Goal: Task Accomplishment & Management: Manage account settings

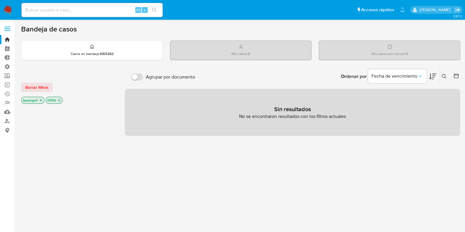
click at [41, 100] on icon "close-filter" at bounding box center [41, 101] width 4 height 4
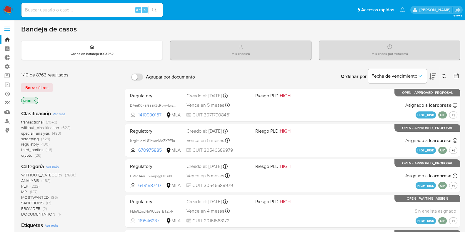
click at [35, 101] on icon "close-filter" at bounding box center [35, 101] width 4 height 4
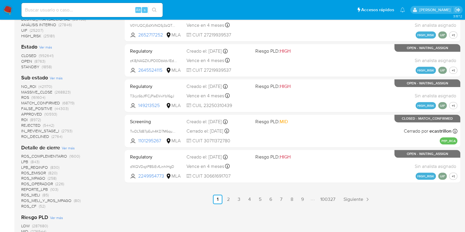
scroll to position [441, 0]
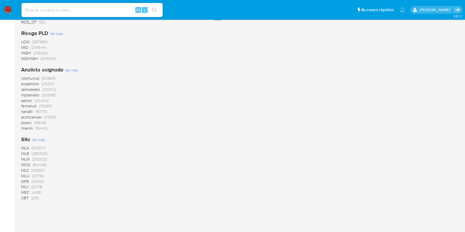
click at [26, 170] on span "MLC" at bounding box center [25, 170] width 8 height 6
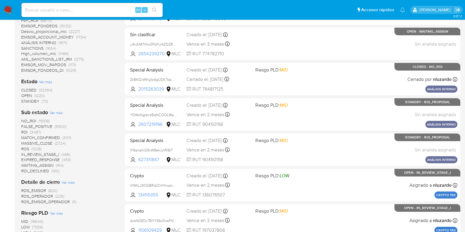
scroll to position [166, 0]
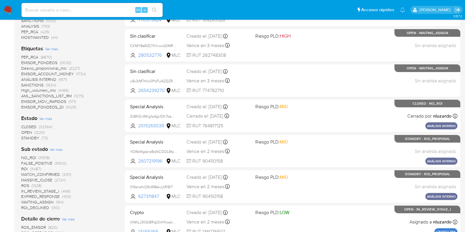
click at [28, 131] on span "OPEN" at bounding box center [26, 132] width 11 height 6
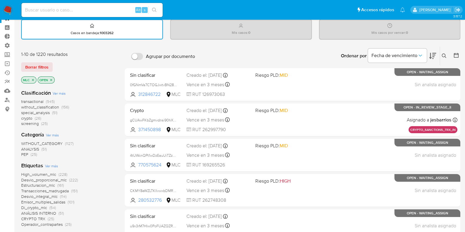
scroll to position [12, 0]
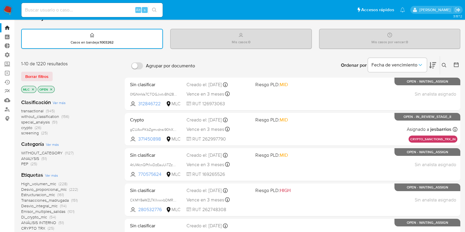
click at [51, 89] on icon "close-filter" at bounding box center [51, 90] width 4 height 4
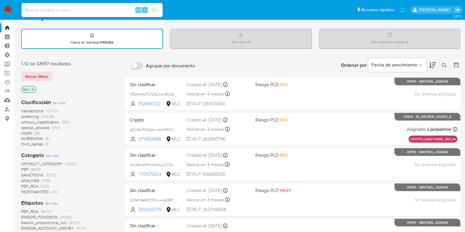
click at [38, 109] on span "transactional" at bounding box center [32, 111] width 22 height 6
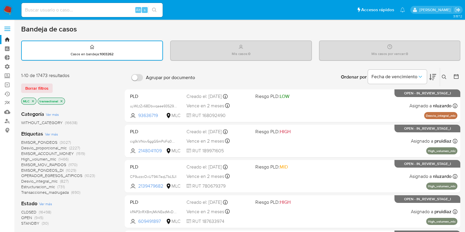
click at [456, 78] on icon at bounding box center [456, 77] width 6 height 6
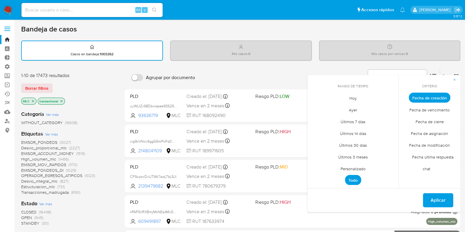
click at [360, 165] on span "Personalizado" at bounding box center [352, 169] width 37 height 12
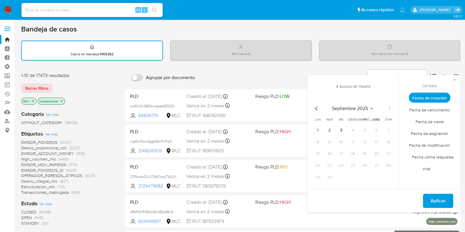
click at [427, 110] on span "Fecha de vencimiento" at bounding box center [429, 110] width 53 height 12
click at [337, 136] on tbody "1 2 3 4 5 6 7 8 9 10 11 12 13 14 15 16 17 18 19 20 21 22 23 24 25 26 27 28 29 30" at bounding box center [353, 154] width 80 height 56
click at [316, 110] on icon "Mes anterior" at bounding box center [316, 108] width 7 height 7
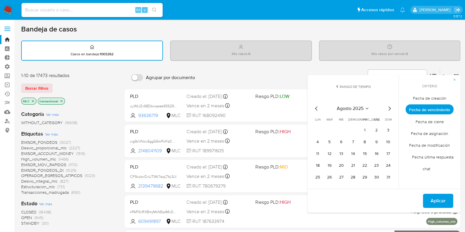
click at [389, 108] on icon "Mes siguiente" at bounding box center [389, 108] width 7 height 7
click at [454, 80] on icon "button" at bounding box center [455, 80] width 4 height 4
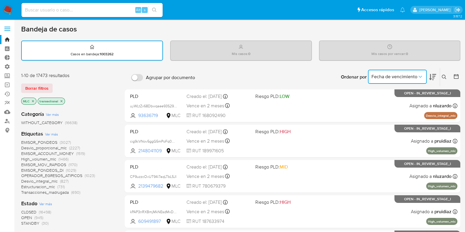
click at [416, 76] on span "Fecha de vencimiento" at bounding box center [394, 77] width 46 height 6
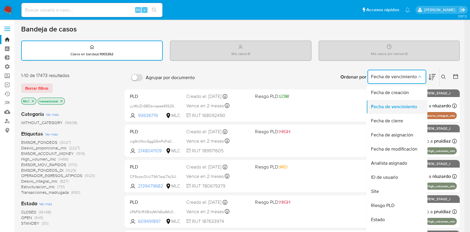
click at [411, 106] on span "Fecha de vencimiento" at bounding box center [394, 107] width 46 height 6
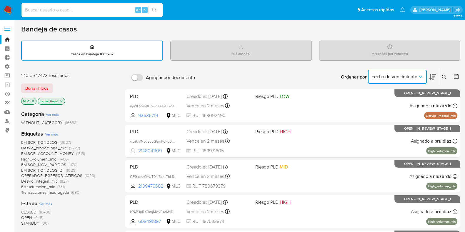
click at [443, 79] on button at bounding box center [445, 77] width 10 height 7
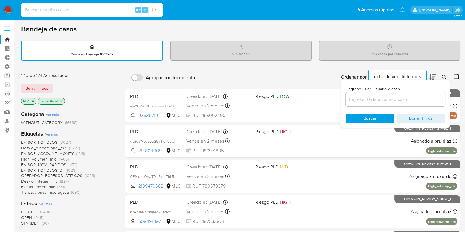
click at [454, 74] on icon at bounding box center [456, 77] width 6 height 6
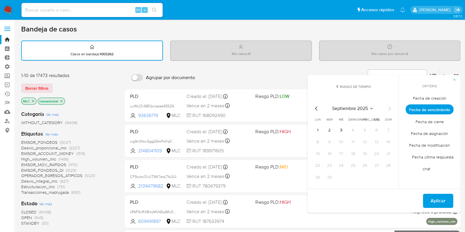
click at [393, 146] on div "septiembre 2025 septiembre 2025 lun lunes mar martes mié miércoles jue jueves v…" at bounding box center [353, 142] width 94 height 93
click at [316, 106] on icon "Mes anterior" at bounding box center [316, 108] width 7 height 7
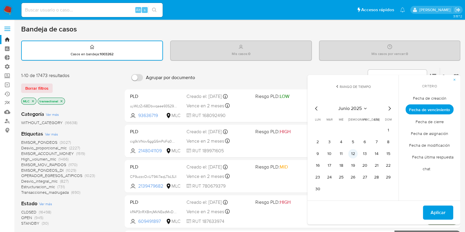
click at [354, 153] on button "12" at bounding box center [352, 153] width 9 height 9
click at [430, 100] on span "Fecha de creación" at bounding box center [430, 98] width 46 height 12
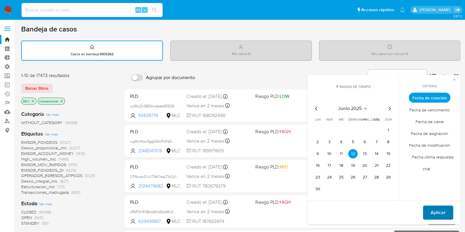
click at [435, 209] on span "Aplicar" at bounding box center [437, 212] width 15 height 13
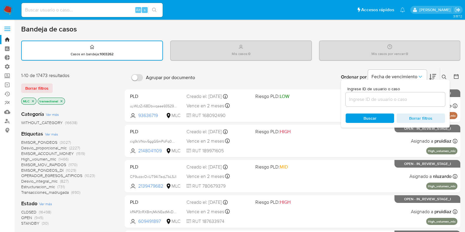
click at [288, 76] on div "Ordenar por Fecha de vencimiento No es posible ordenar los resultados mientras …" at bounding box center [329, 77] width 262 height 18
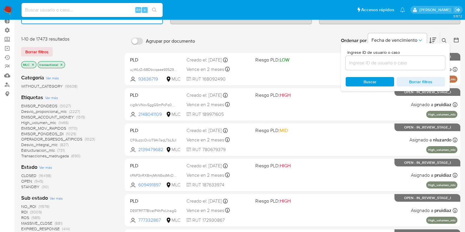
click at [28, 181] on span "OPEN" at bounding box center [26, 181] width 11 height 6
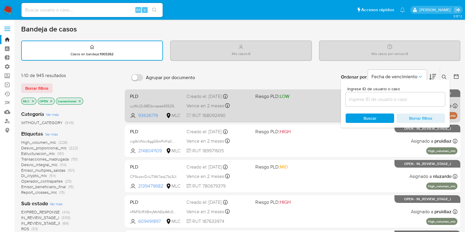
scroll to position [36, 0]
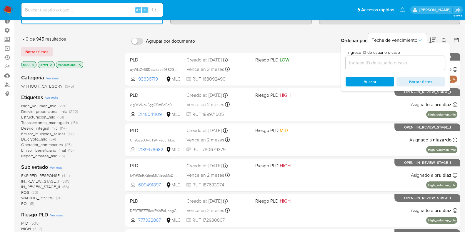
click at [50, 64] on icon "close-filter" at bounding box center [51, 65] width 4 height 4
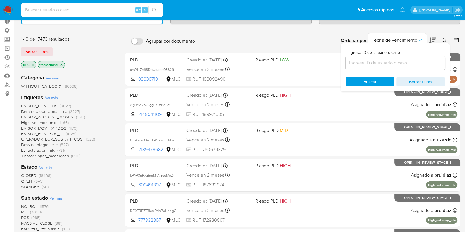
click at [34, 186] on span "STANDBY" at bounding box center [30, 187] width 18 height 6
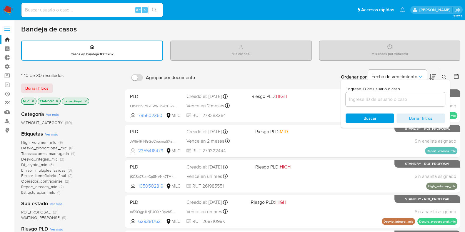
click at [139, 78] on input "Agrupar por documento" at bounding box center [137, 77] width 12 height 7
checkbox input "true"
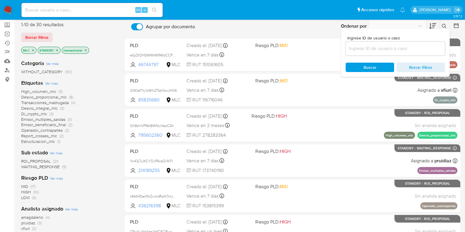
scroll to position [36, 0]
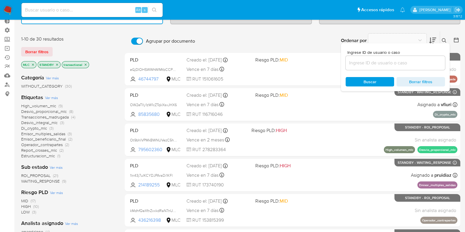
click at [85, 65] on icon "close-filter" at bounding box center [86, 65] width 4 height 4
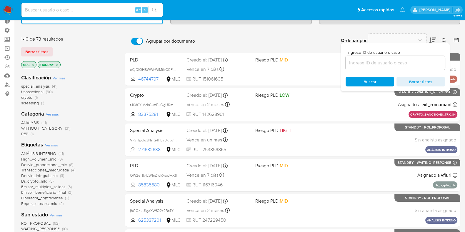
click at [56, 64] on icon "close-filter" at bounding box center [57, 65] width 4 height 4
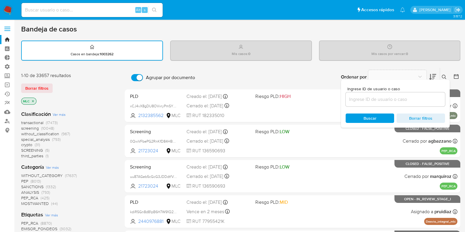
click at [454, 75] on icon at bounding box center [456, 77] width 6 height 6
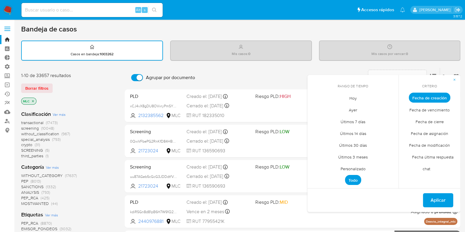
click at [420, 96] on span "Fecha de creación" at bounding box center [429, 98] width 41 height 10
click at [358, 167] on span "Personalizado" at bounding box center [352, 169] width 37 height 12
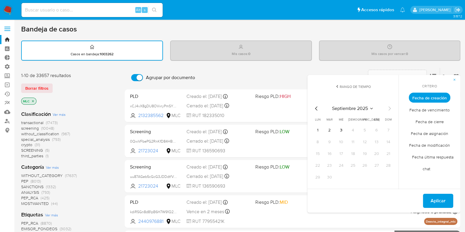
click at [317, 108] on icon "Mes anterior" at bounding box center [316, 108] width 7 height 7
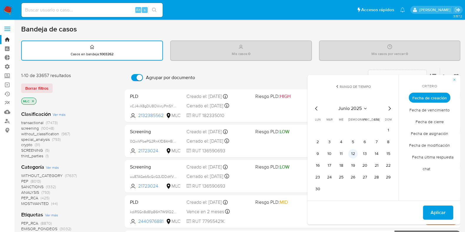
click at [356, 153] on button "12" at bounding box center [352, 153] width 9 height 9
click at [434, 211] on span "Aplicar" at bounding box center [437, 212] width 15 height 13
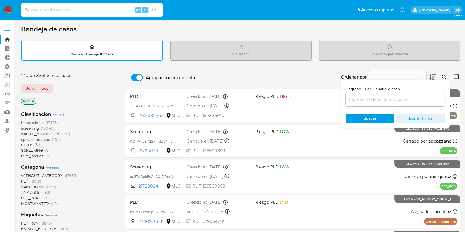
click at [103, 91] on div "Borrar filtros" at bounding box center [68, 88] width 94 height 9
click at [318, 70] on div "Ordenar por No es posible ordenar los resultados mientras se encuentren agrupad…" at bounding box center [329, 77] width 262 height 18
click at [430, 119] on span "Borrar filtros" at bounding box center [420, 118] width 40 height 8
click at [376, 117] on span "Buscar" at bounding box center [370, 118] width 40 height 8
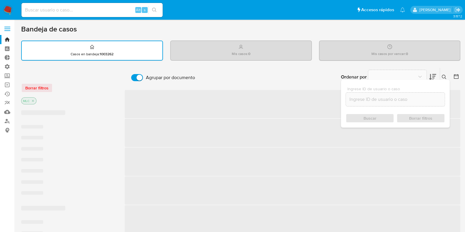
click at [296, 54] on div "Mis casos : 0" at bounding box center [241, 50] width 141 height 19
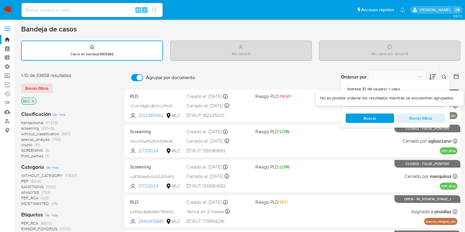
click at [357, 69] on div "Ordenar por" at bounding box center [387, 77] width 103 height 18
click at [430, 77] on icon at bounding box center [432, 77] width 7 height 6
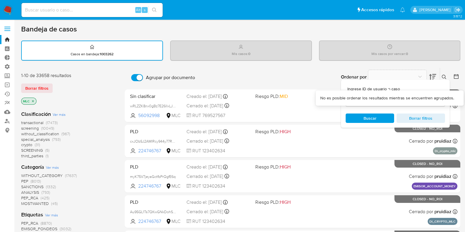
click at [430, 76] on icon at bounding box center [432, 77] width 7 height 6
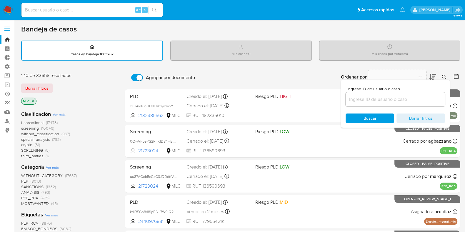
click at [11, 7] on img at bounding box center [8, 10] width 10 height 10
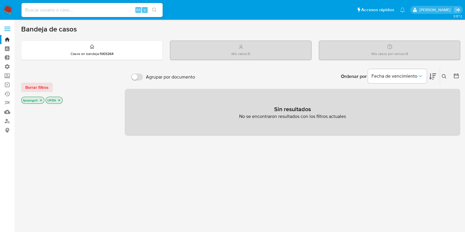
click at [40, 100] on icon "close-filter" at bounding box center [41, 100] width 2 height 2
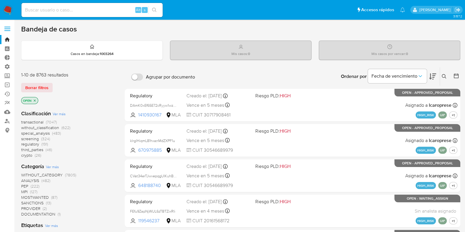
click at [35, 101] on icon "close-filter" at bounding box center [35, 101] width 4 height 4
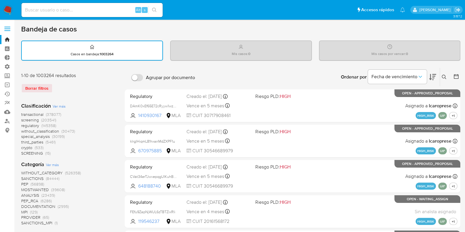
click at [457, 77] on icon at bounding box center [456, 77] width 6 height 6
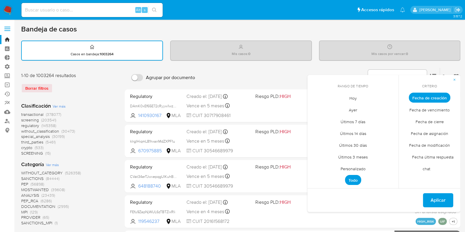
click at [348, 170] on span "Personalizado" at bounding box center [352, 169] width 37 height 12
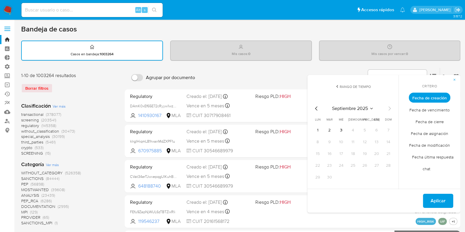
click at [317, 106] on icon "Mes anterior" at bounding box center [316, 108] width 2 height 4
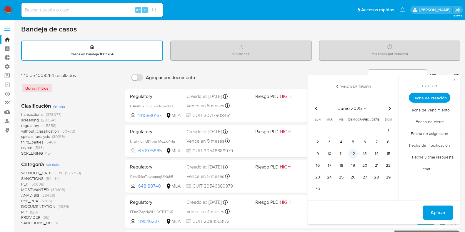
click at [352, 153] on button "12" at bounding box center [352, 153] width 9 height 9
click at [437, 212] on span "Aplicar" at bounding box center [437, 212] width 15 height 13
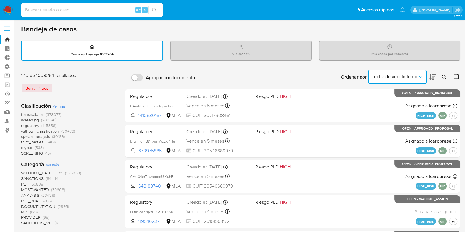
click at [420, 78] on icon "Ordenar por" at bounding box center [420, 77] width 6 height 6
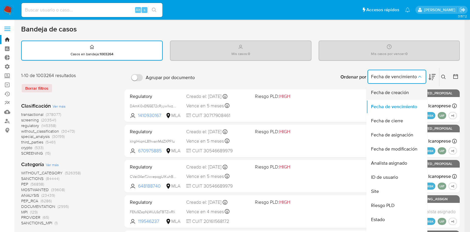
click at [410, 89] on div "Fecha de creación" at bounding box center [395, 93] width 48 height 14
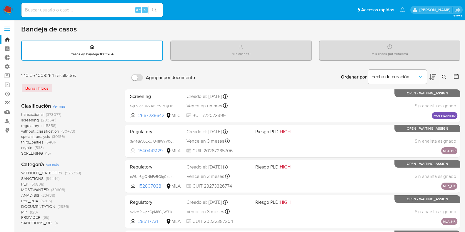
click at [459, 76] on icon at bounding box center [456, 77] width 6 height 6
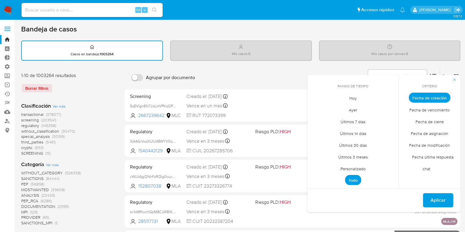
click at [365, 168] on span "Personalizado" at bounding box center [352, 169] width 37 height 12
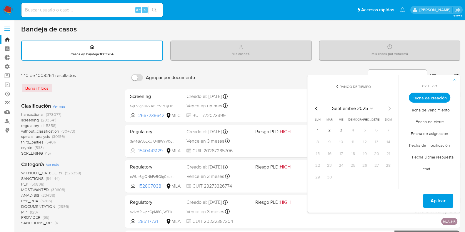
click at [430, 97] on span "Fecha de creación" at bounding box center [429, 98] width 41 height 10
click at [316, 108] on icon "Mes anterior" at bounding box center [316, 108] width 7 height 7
click at [316, 110] on icon "Mes anterior" at bounding box center [316, 108] width 7 height 7
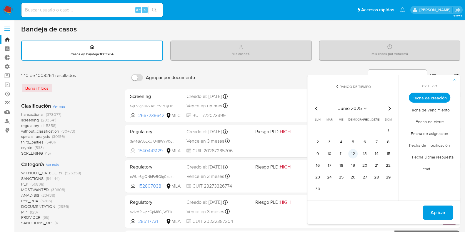
click at [350, 151] on button "12" at bounding box center [352, 153] width 9 height 9
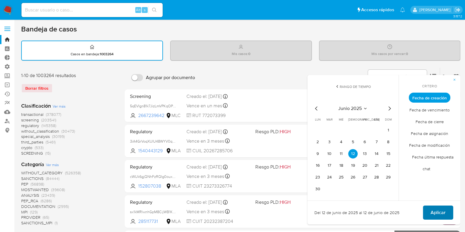
click at [434, 211] on span "Aplicar" at bounding box center [437, 212] width 15 height 13
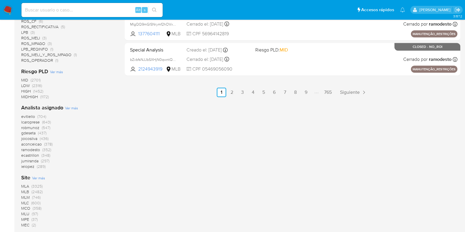
scroll to position [391, 0]
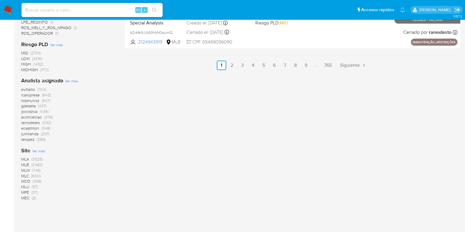
click at [26, 173] on span "MLC" at bounding box center [25, 176] width 8 height 6
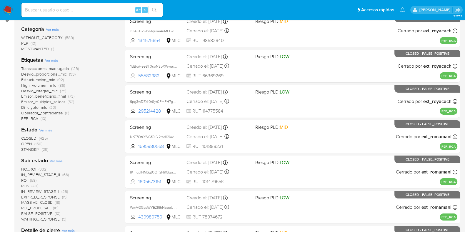
scroll to position [74, 0]
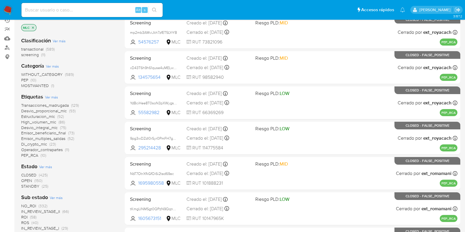
click at [37, 49] on span "transactional" at bounding box center [32, 49] width 22 height 6
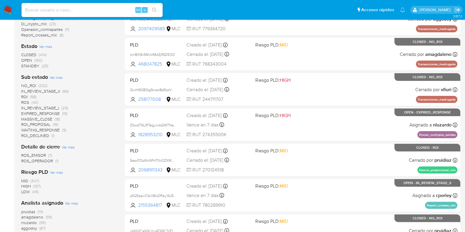
scroll to position [147, 0]
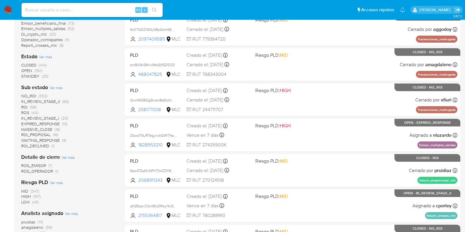
click at [32, 76] on span "STANDBY" at bounding box center [30, 76] width 18 height 6
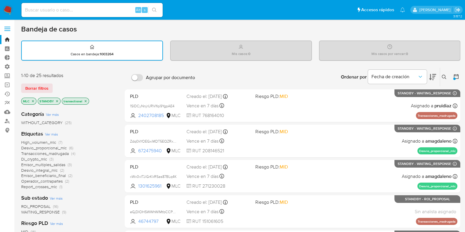
click at [58, 100] on icon "close-filter" at bounding box center [57, 101] width 4 height 4
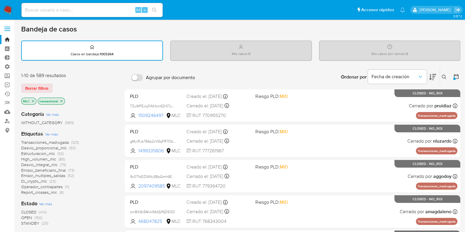
click at [457, 79] on icon at bounding box center [456, 77] width 6 height 6
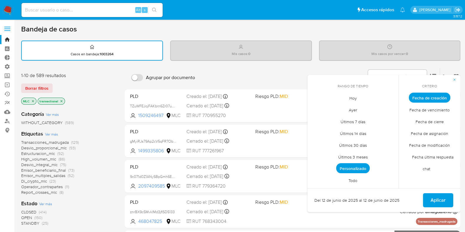
click at [356, 155] on span "Últimos 3 meses" at bounding box center [353, 157] width 42 height 12
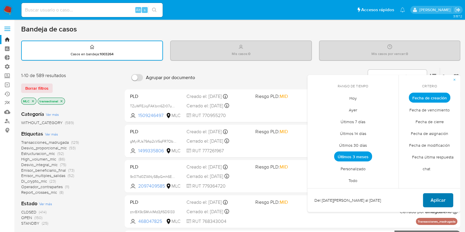
click at [435, 200] on span "Aplicar" at bounding box center [437, 200] width 15 height 13
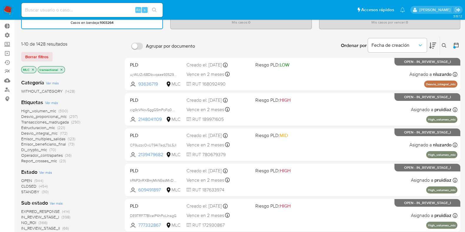
scroll to position [73, 0]
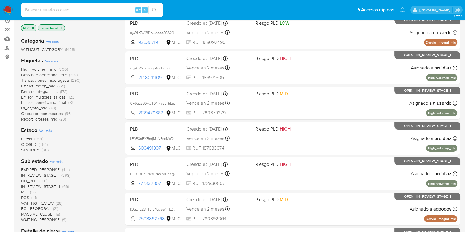
click at [35, 151] on span "STANDBY" at bounding box center [30, 150] width 18 height 6
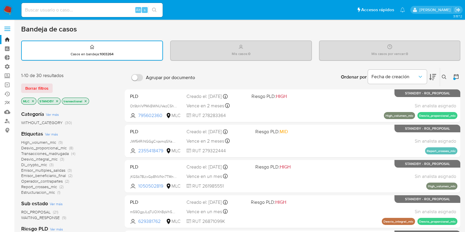
click at [455, 78] on div at bounding box center [454, 79] width 2 height 2
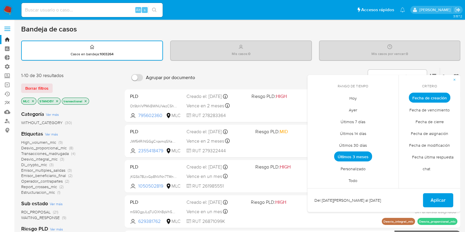
click at [424, 96] on span "Fecha de creación" at bounding box center [429, 98] width 41 height 10
click at [365, 170] on span "Personalizado" at bounding box center [352, 169] width 37 height 12
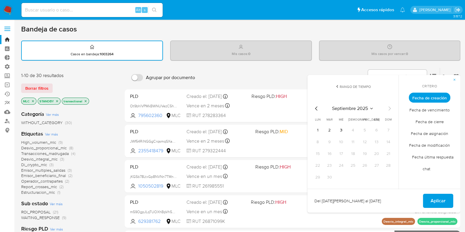
click at [316, 106] on icon "Mes anterior" at bounding box center [316, 108] width 7 height 7
click at [318, 108] on icon "Mes anterior" at bounding box center [316, 108] width 7 height 7
click at [317, 107] on icon "Mes anterior" at bounding box center [316, 108] width 7 height 7
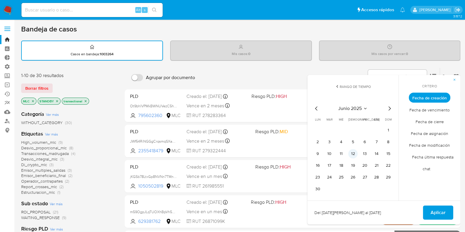
click at [352, 153] on button "12" at bounding box center [352, 153] width 9 height 9
click at [367, 151] on button "13" at bounding box center [364, 153] width 9 height 9
click at [434, 206] on span "Aplicar" at bounding box center [437, 212] width 15 height 13
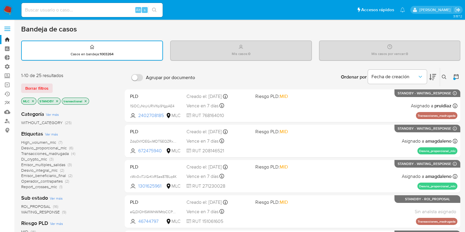
click at [454, 78] on div at bounding box center [454, 79] width 2 height 2
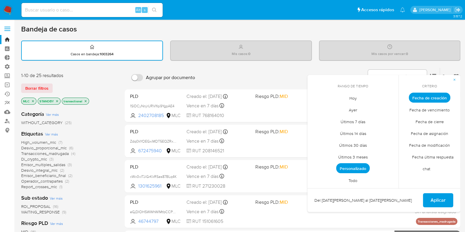
click at [358, 170] on span "Personalizado" at bounding box center [353, 168] width 34 height 10
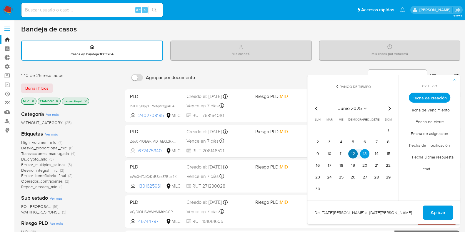
click at [351, 153] on button "12" at bounding box center [352, 153] width 9 height 9
click at [428, 209] on button "Aplicar" at bounding box center [438, 213] width 30 height 14
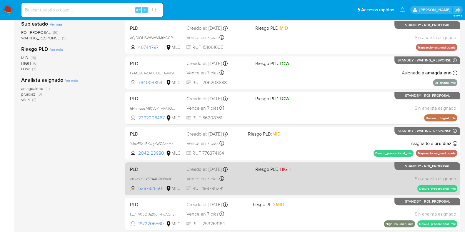
scroll to position [232, 0]
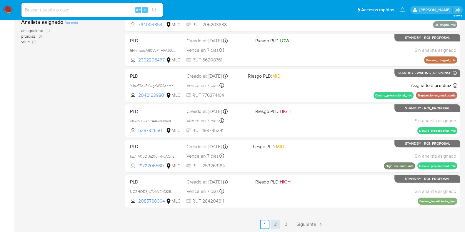
click at [278, 221] on link "2" at bounding box center [275, 224] width 9 height 9
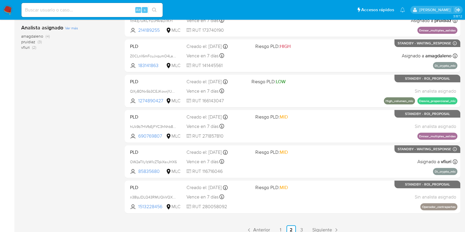
scroll to position [232, 0]
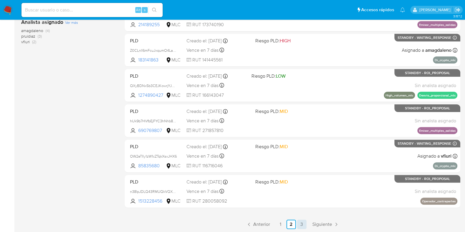
click at [299, 220] on link "3" at bounding box center [301, 224] width 9 height 9
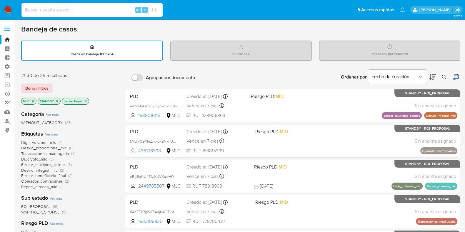
click at [454, 77] on icon at bounding box center [456, 77] width 6 height 6
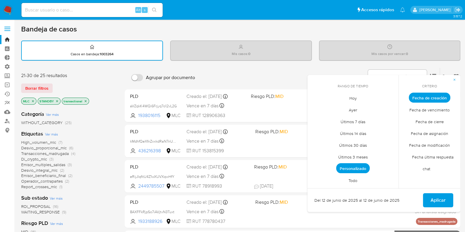
click at [363, 168] on span "Personalizado" at bounding box center [353, 168] width 34 height 10
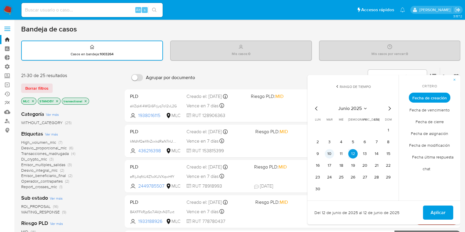
click at [329, 155] on button "10" at bounding box center [329, 153] width 9 height 9
click at [433, 210] on span "Aplicar" at bounding box center [437, 212] width 15 height 13
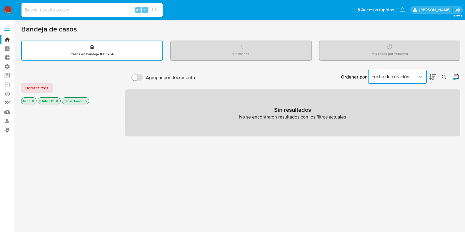
click at [420, 75] on icon "Ordenar por" at bounding box center [420, 77] width 6 height 6
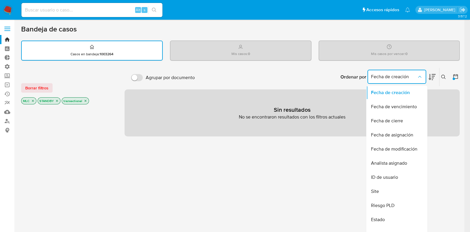
click at [456, 77] on icon at bounding box center [456, 77] width 6 height 6
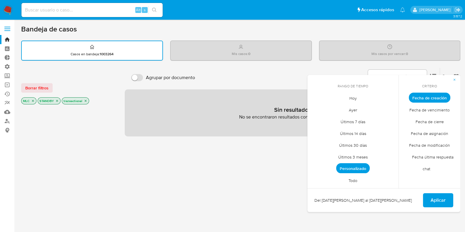
click at [354, 168] on span "Personalizado" at bounding box center [353, 168] width 34 height 10
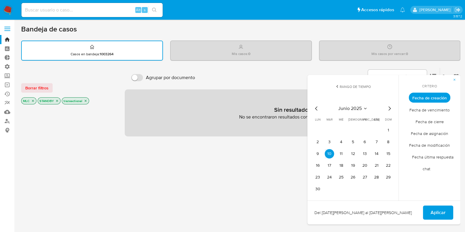
click at [390, 108] on icon "Mes siguiente" at bounding box center [389, 108] width 2 height 4
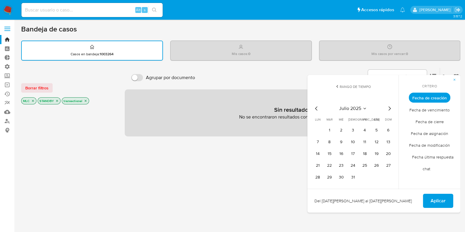
click at [390, 108] on icon "Mes siguiente" at bounding box center [389, 108] width 2 height 4
click at [342, 152] on button "13" at bounding box center [340, 153] width 9 height 9
click at [450, 203] on button "Aplicar" at bounding box center [438, 201] width 30 height 14
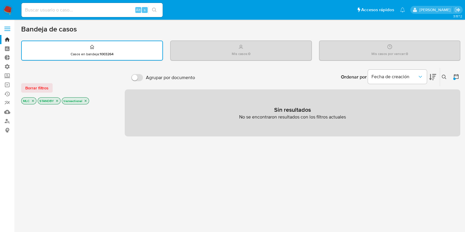
click at [456, 76] on icon at bounding box center [456, 77] width 6 height 6
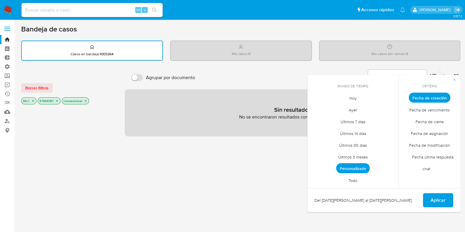
click at [357, 163] on span "Personalizado" at bounding box center [353, 168] width 34 height 10
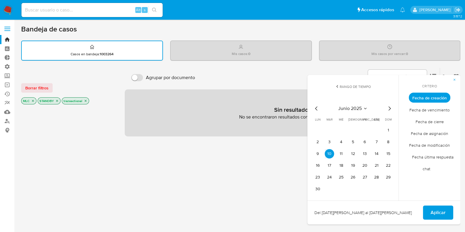
click at [389, 105] on icon "Mes siguiente" at bounding box center [389, 108] width 7 height 7
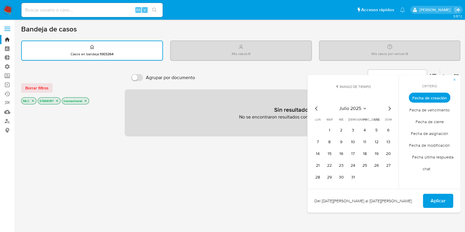
click at [389, 109] on icon "Mes siguiente" at bounding box center [389, 108] width 7 height 7
click at [341, 153] on button "13" at bounding box center [340, 153] width 9 height 9
click at [435, 203] on span "Aplicar" at bounding box center [437, 200] width 15 height 13
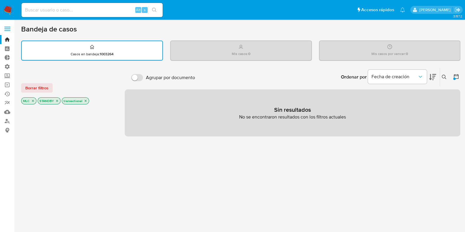
click at [85, 101] on icon "close-filter" at bounding box center [86, 101] width 4 height 4
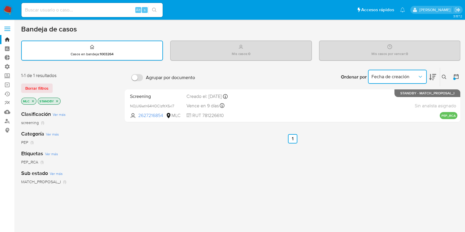
click at [420, 75] on icon "Ordenar por" at bounding box center [420, 77] width 6 height 6
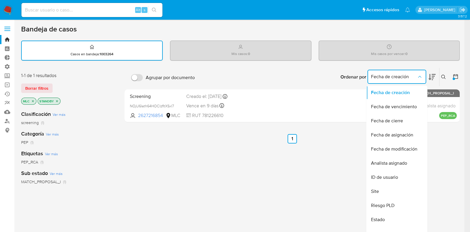
click at [457, 77] on icon at bounding box center [456, 77] width 6 height 6
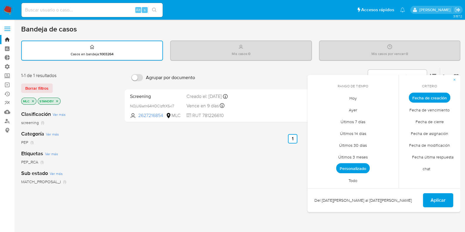
click at [353, 179] on span "Todo" at bounding box center [352, 180] width 21 height 12
click at [355, 168] on span "Personalizado" at bounding box center [352, 169] width 37 height 12
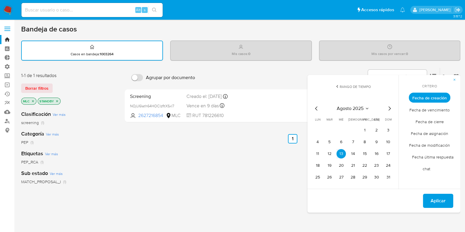
click at [315, 107] on icon "Mes anterior" at bounding box center [316, 108] width 7 height 7
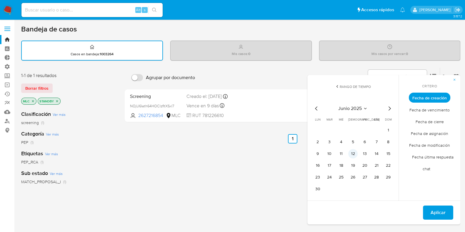
click at [353, 152] on button "12" at bounding box center [352, 153] width 9 height 9
click at [354, 154] on button "12" at bounding box center [352, 153] width 9 height 9
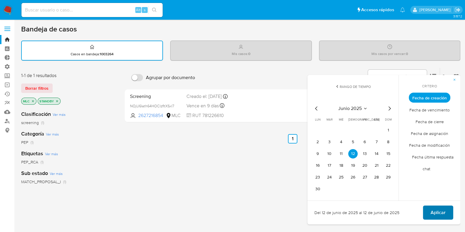
click at [438, 211] on span "Aplicar" at bounding box center [437, 212] width 15 height 13
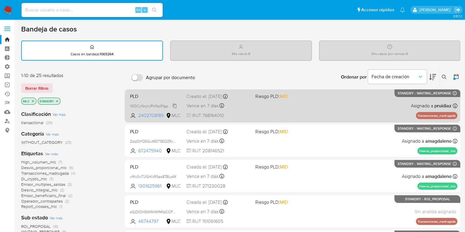
click at [175, 104] on icon at bounding box center [175, 105] width 4 height 4
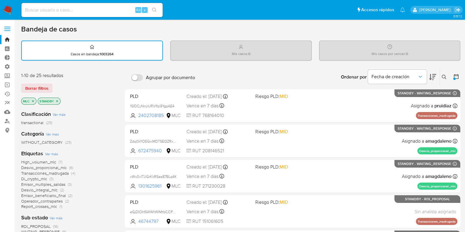
click at [196, 27] on div "Bandeja de casos" at bounding box center [240, 29] width 439 height 9
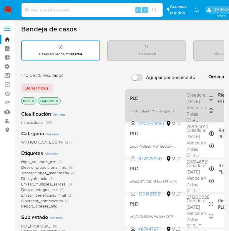
click at [0, 0] on icon at bounding box center [0, 0] width 0 height 0
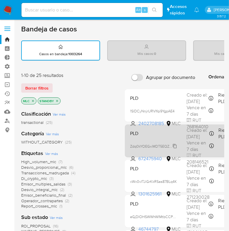
click at [175, 148] on span "Zdq0kYOEGxiMDT5EQZRxPwqe" at bounding box center [156, 146] width 52 height 6
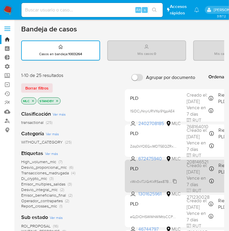
click at [174, 179] on span "xWx0vITJiGrKkRSas87BLq4K" at bounding box center [153, 181] width 47 height 6
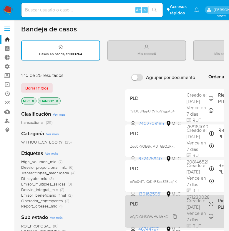
click at [176, 216] on span "eGjDIOHSWWhWIMtbCCPvMiYg" at bounding box center [156, 216] width 52 height 6
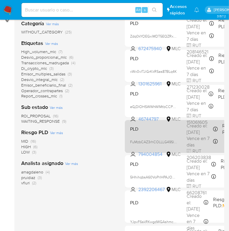
scroll to position [147, 0]
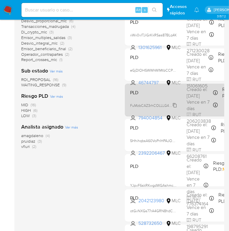
click at [175, 102] on span "FuMzbCAZ3rhCOLLLG49SlfLj" at bounding box center [153, 105] width 47 height 6
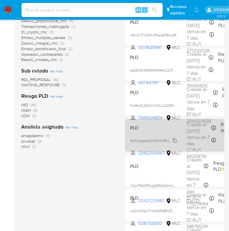
click at [175, 139] on span "5HhihqbsA60VoPrlHPAJOaar" at bounding box center [153, 140] width 47 height 6
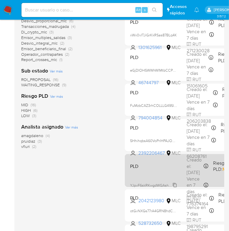
click at [176, 183] on span "YJpvF6skRKwgdWGAshmcpQtD" at bounding box center [156, 185] width 52 height 6
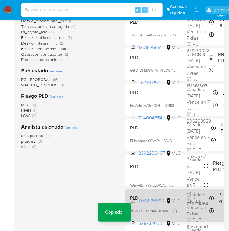
click at [173, 211] on span "otGvNXGs77rA4GRN8hdCDg8P" at bounding box center [155, 211] width 51 height 6
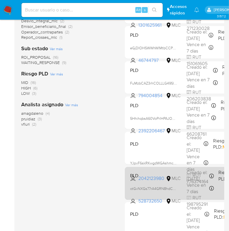
scroll to position [221, 0]
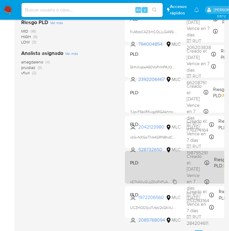
click at [174, 179] on span "kE7hA0uQiJjZ0oFkPuACn5tf" at bounding box center [153, 182] width 46 height 6
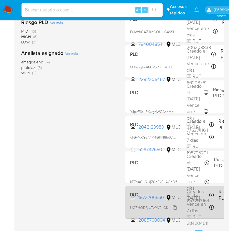
click at [175, 209] on span "UCZHOD3jwTvfpV2kGKlIURbS" at bounding box center [154, 208] width 49 height 6
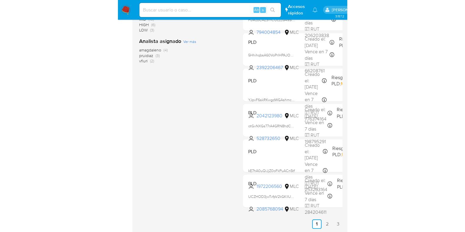
scroll to position [232, 0]
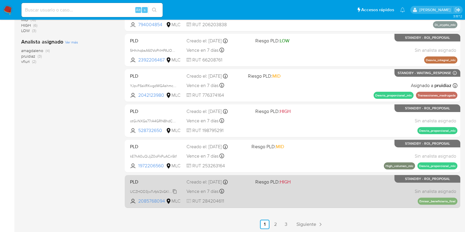
click at [173, 190] on span "UCZHOD3jwTvfpV2kGKlIURbS" at bounding box center [154, 191] width 49 height 6
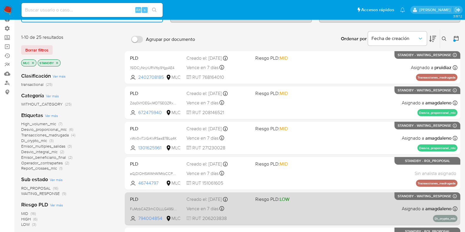
scroll to position [12, 0]
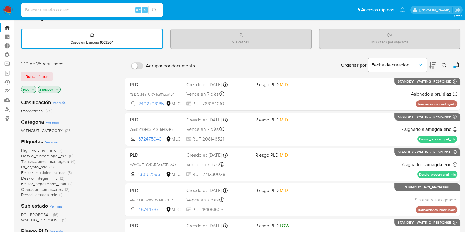
click at [214, 59] on div "Ordenar por Fecha de creación No es posible ordenar los resultados mientras se …" at bounding box center [329, 65] width 262 height 18
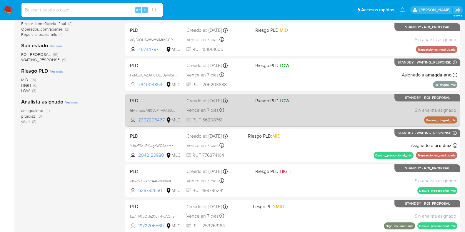
scroll to position [232, 0]
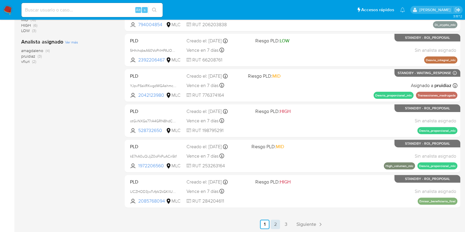
click at [274, 224] on link "2" at bounding box center [275, 224] width 9 height 9
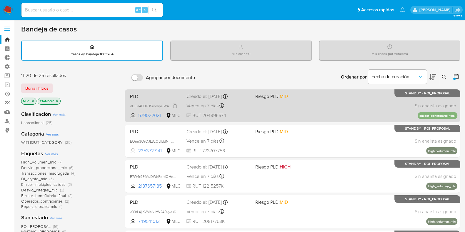
click at [175, 104] on span "dLJUl4EDKJ5rw9insIW4wl72" at bounding box center [153, 105] width 46 height 6
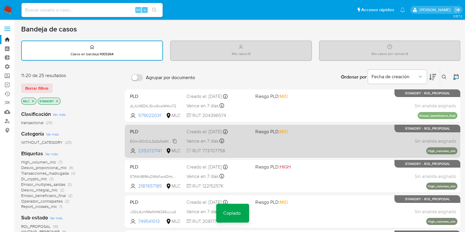
click at [176, 140] on span "EOmr3OrOJL3zQd1ddNmWxVpm" at bounding box center [157, 141] width 54 height 6
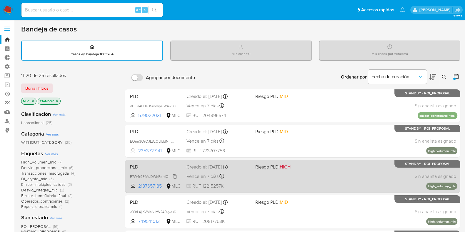
click at [175, 176] on span "E7W4r9EfMuDWbFqrdQHcxdsO" at bounding box center [155, 176] width 51 height 6
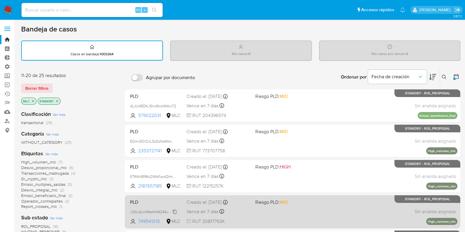
click at [174, 208] on span "v33rL4jinVMeNlhW245vyvu6" at bounding box center [153, 211] width 46 height 6
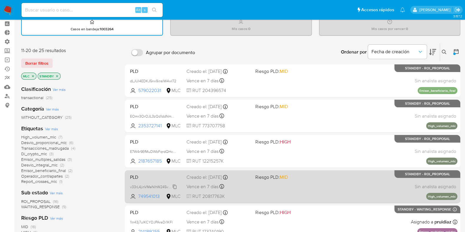
scroll to position [36, 0]
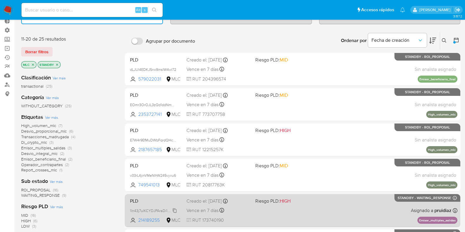
click at [174, 209] on icon at bounding box center [174, 210] width 5 height 5
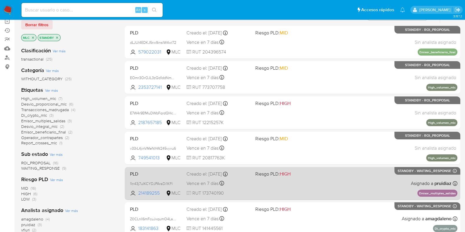
scroll to position [73, 0]
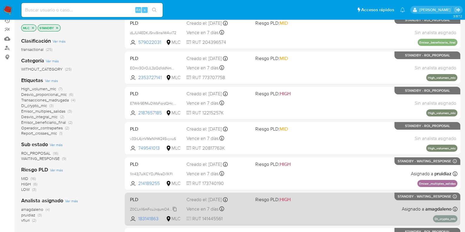
click at [175, 208] on span "Z0CLnlI6mFcuJxqumO4Laz9M" at bounding box center [155, 209] width 50 height 6
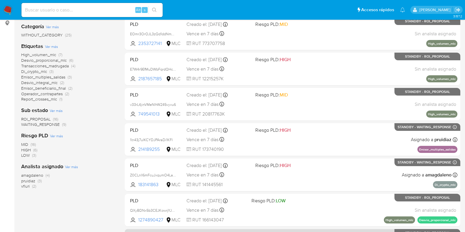
scroll to position [147, 0]
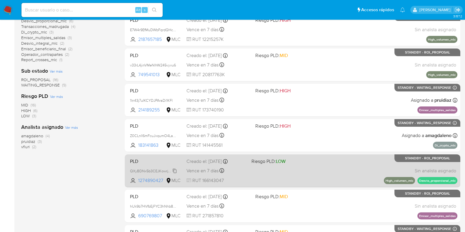
click at [175, 170] on span "QXyBDNx5b3CEJKowrjYJKhcd" at bounding box center [155, 170] width 50 height 6
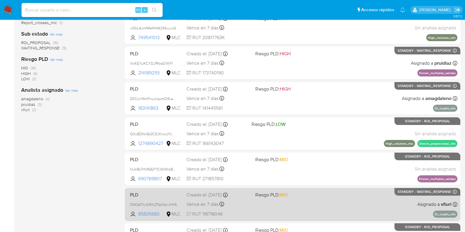
scroll to position [221, 0]
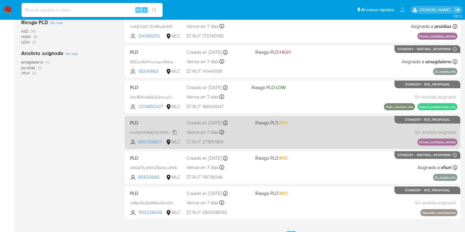
click at [175, 131] on span "hUk9b7HVfbEjFYC3hNhb82mF" at bounding box center [155, 132] width 50 height 6
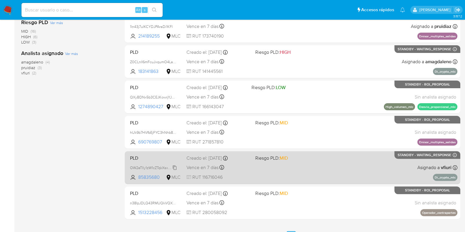
click at [174, 167] on span "OW2eTIly1zW1cZTqkXsxJHX6" at bounding box center [153, 167] width 47 height 6
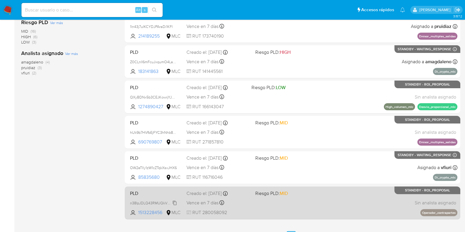
click at [175, 204] on span "n38IpJDLQ43RMUQkVQX3Egte" at bounding box center [156, 202] width 52 height 6
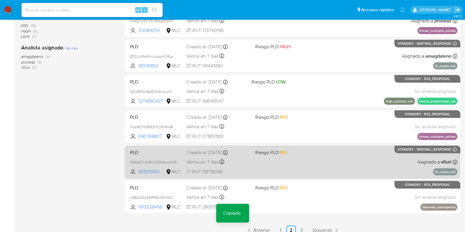
scroll to position [232, 0]
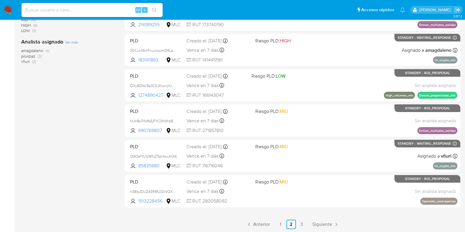
click at [167, 220] on ul "Anterior 1 2 3 Siguiente" at bounding box center [292, 224] width 335 height 9
click at [303, 224] on link "3" at bounding box center [301, 224] width 9 height 9
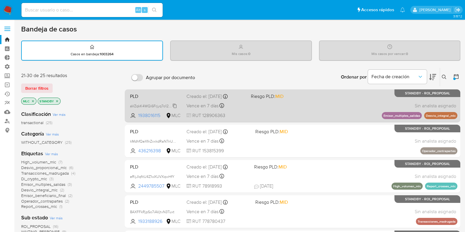
click at [175, 105] on span "aVZqkK4WQi6Frjyq7o12vL2G" at bounding box center [153, 105] width 47 height 6
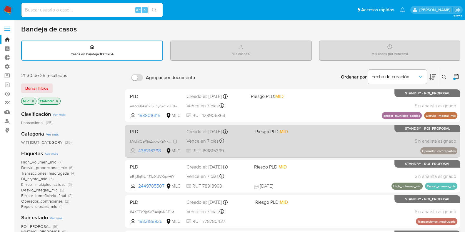
click at [175, 140] on span "kMdhfQeXfnZxxkdRaN7nUTb1" at bounding box center [154, 141] width 48 height 6
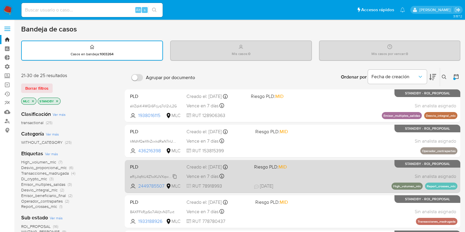
click at [174, 176] on span "eRijJIqfitU4Z1wXUVXqwHfY" at bounding box center [152, 176] width 44 height 6
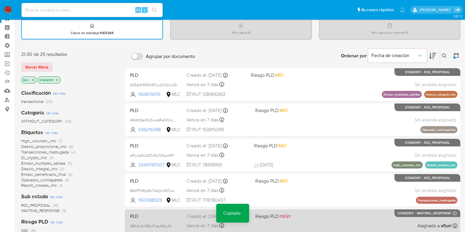
scroll to position [36, 0]
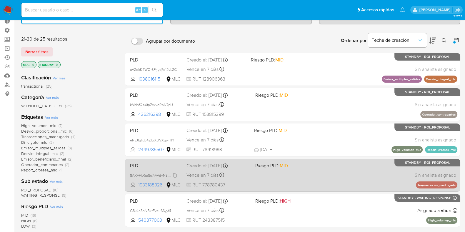
click at [174, 174] on span "8AXFFkRjpSo7iAVjtvN3Tuxt" at bounding box center [152, 175] width 44 height 6
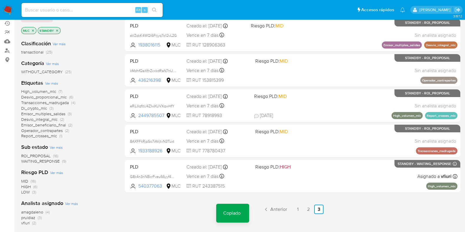
scroll to position [105, 0]
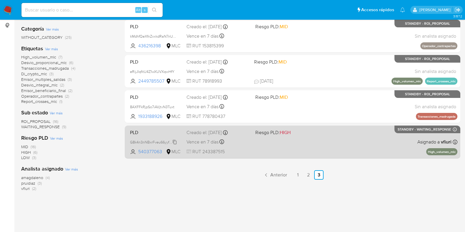
click at [176, 139] on span "G8k4n3nNBxrFveu66yyf4W3f" at bounding box center [153, 141] width 47 height 6
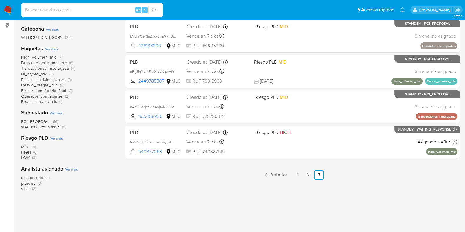
click at [110, 8] on input at bounding box center [91, 10] width 141 height 8
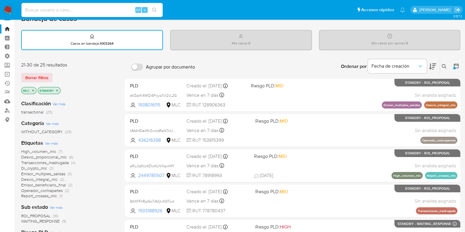
scroll to position [0, 0]
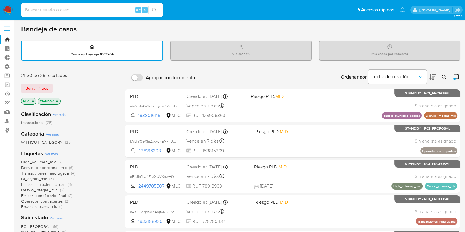
click at [58, 100] on icon "close-filter" at bounding box center [57, 101] width 4 height 4
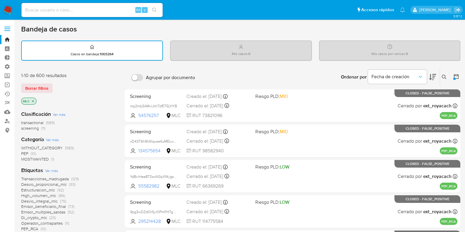
click at [453, 75] on icon at bounding box center [456, 77] width 6 height 6
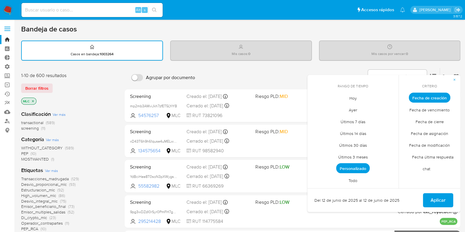
click at [425, 108] on span "Fecha de vencimiento" at bounding box center [429, 110] width 53 height 12
click at [358, 165] on span "Personalizado" at bounding box center [353, 168] width 34 height 10
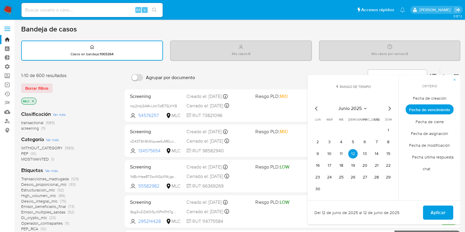
click at [390, 108] on icon "Mes siguiente" at bounding box center [389, 108] width 2 height 4
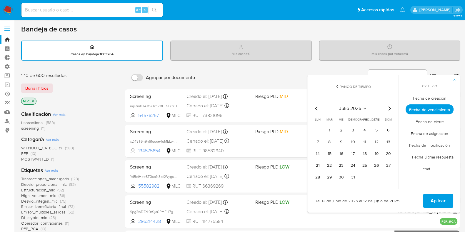
click at [390, 108] on icon "Mes siguiente" at bounding box center [389, 108] width 2 height 4
click at [432, 120] on span "Fecha de cierre" at bounding box center [429, 122] width 41 height 12
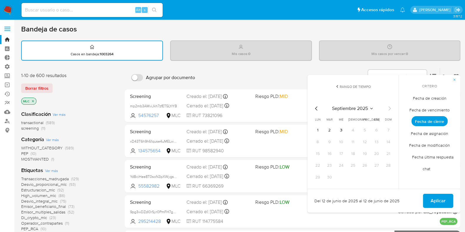
click at [432, 110] on span "Fecha de vencimiento" at bounding box center [429, 110] width 53 height 12
click at [425, 99] on span "Fecha de creación" at bounding box center [430, 98] width 46 height 12
click at [316, 109] on icon "Mes anterior" at bounding box center [316, 108] width 7 height 7
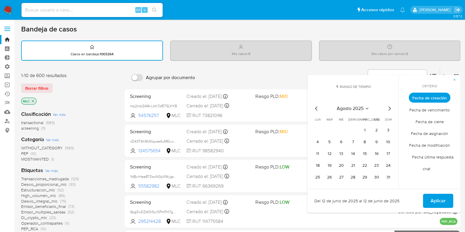
click at [316, 109] on icon "Mes anterior" at bounding box center [316, 108] width 7 height 7
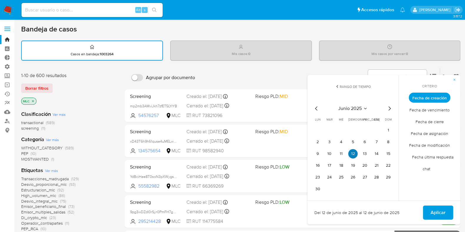
click at [354, 153] on button "12" at bounding box center [352, 153] width 9 height 9
click at [438, 211] on span "Aplicar" at bounding box center [437, 212] width 15 height 13
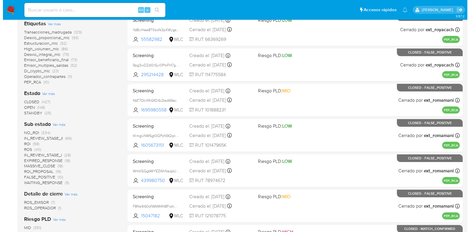
scroll to position [110, 0]
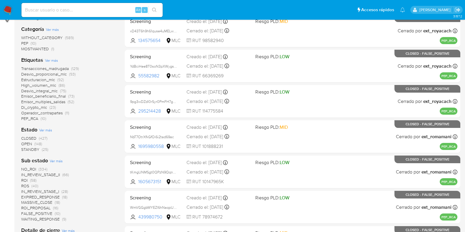
click at [50, 130] on span "Ver más" at bounding box center [45, 129] width 13 height 5
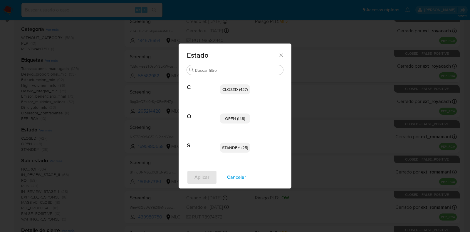
click at [226, 118] on span "OPEN (148)" at bounding box center [235, 119] width 20 height 6
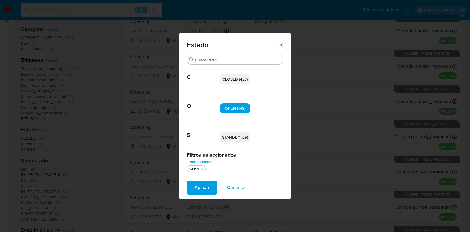
click at [237, 139] on span "STANDBY (25)" at bounding box center [235, 137] width 26 height 6
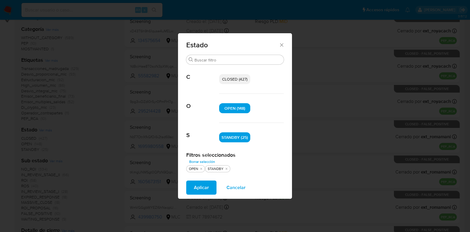
click at [200, 189] on span "Aplicar" at bounding box center [201, 187] width 15 height 13
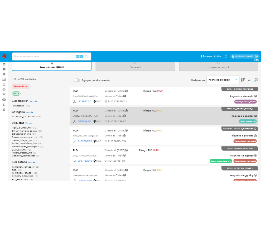
scroll to position [36, 0]
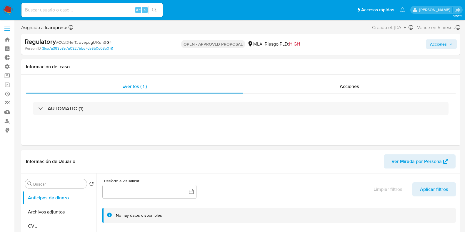
select select "10"
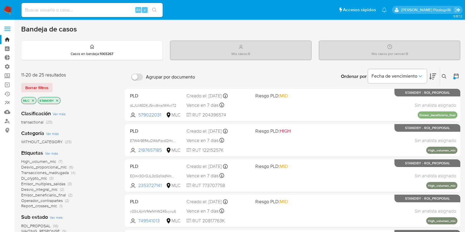
click at [112, 6] on input at bounding box center [91, 10] width 141 height 8
click at [125, 6] on input at bounding box center [91, 10] width 141 height 8
paste input "v33rL4jinVMeNlhW245vyvu6"
type input "v33rL4jinVMeNlhW245vyvu6"
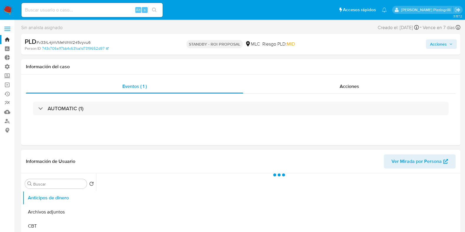
scroll to position [36, 0]
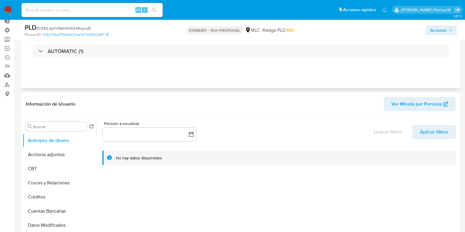
select select "10"
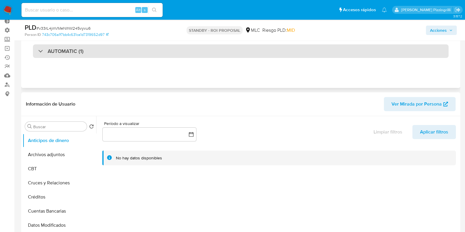
click at [44, 54] on div "AUTOMATIC (1)" at bounding box center [240, 51] width 415 height 14
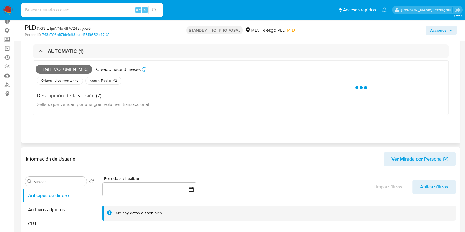
scroll to position [0, 0]
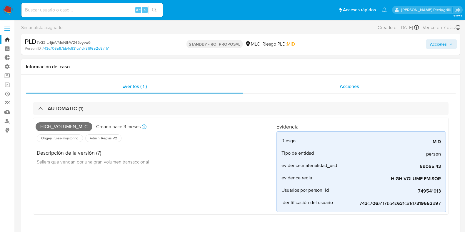
click at [333, 81] on div "Acciones" at bounding box center [349, 86] width 212 height 14
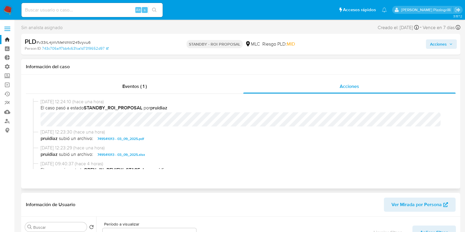
scroll to position [36, 0]
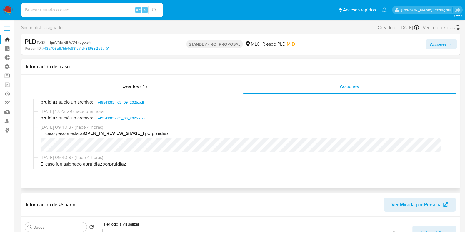
click at [144, 131] on b "OPEN_IN_REVIEW_STAGE_I" at bounding box center [114, 133] width 60 height 7
drag, startPoint x: 171, startPoint y: 132, endPoint x: 96, endPoint y: 133, distance: 74.7
click at [96, 133] on span "El caso pasó a estado OPEN_IN_REVIEW_STAGE_I por pruidiaz" at bounding box center [243, 133] width 405 height 6
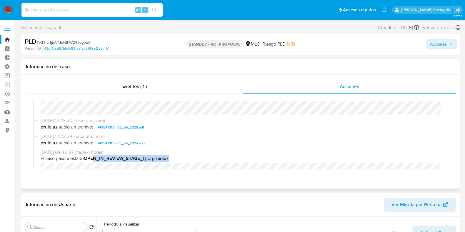
scroll to position [0, 0]
